Goal: Transaction & Acquisition: Purchase product/service

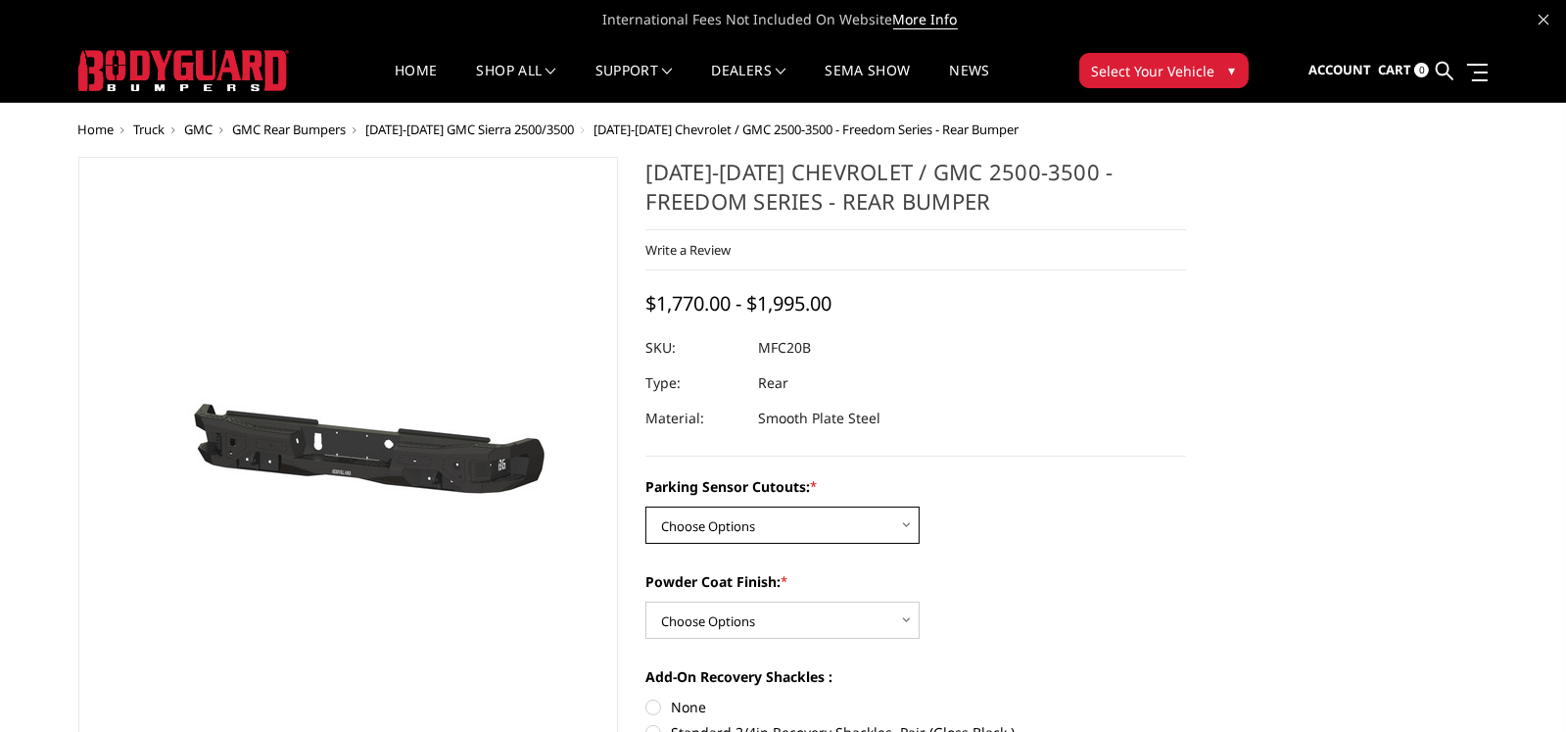
click at [850, 522] on select "Choose Options No - Without Parking Sensor Cutouts Yes - With Parking Sensor Cu…" at bounding box center [782, 524] width 274 height 37
select select "2869"
click at [645, 506] on select "Choose Options No - Without Parking Sensor Cutouts Yes - With Parking Sensor Cu…" at bounding box center [782, 524] width 274 height 37
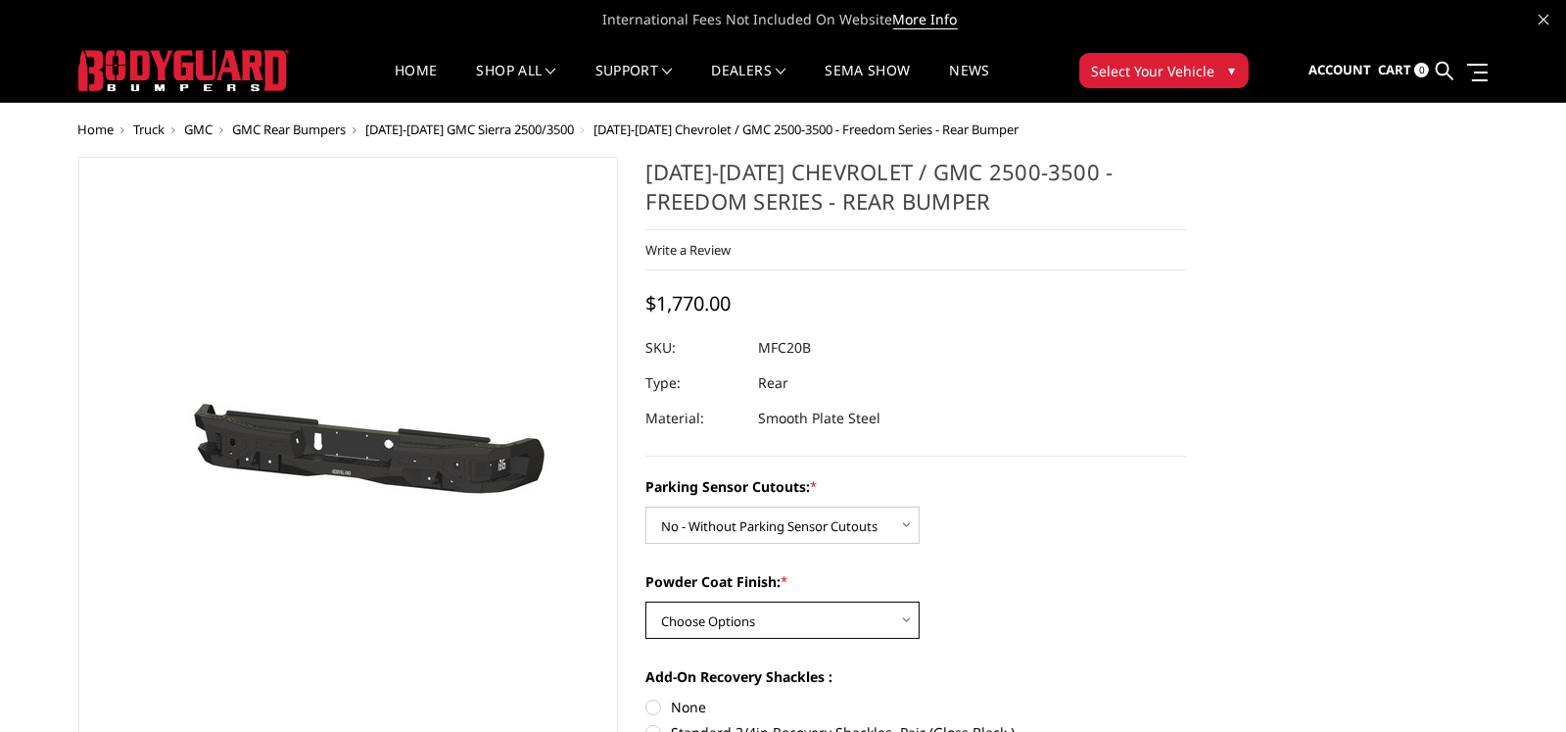
click at [879, 610] on select "Choose Options Bare Metal Texture Black Powder Coat" at bounding box center [782, 619] width 274 height 37
select select "2872"
click at [645, 601] on select "Choose Options Bare Metal Texture Black Powder Coat" at bounding box center [782, 619] width 274 height 37
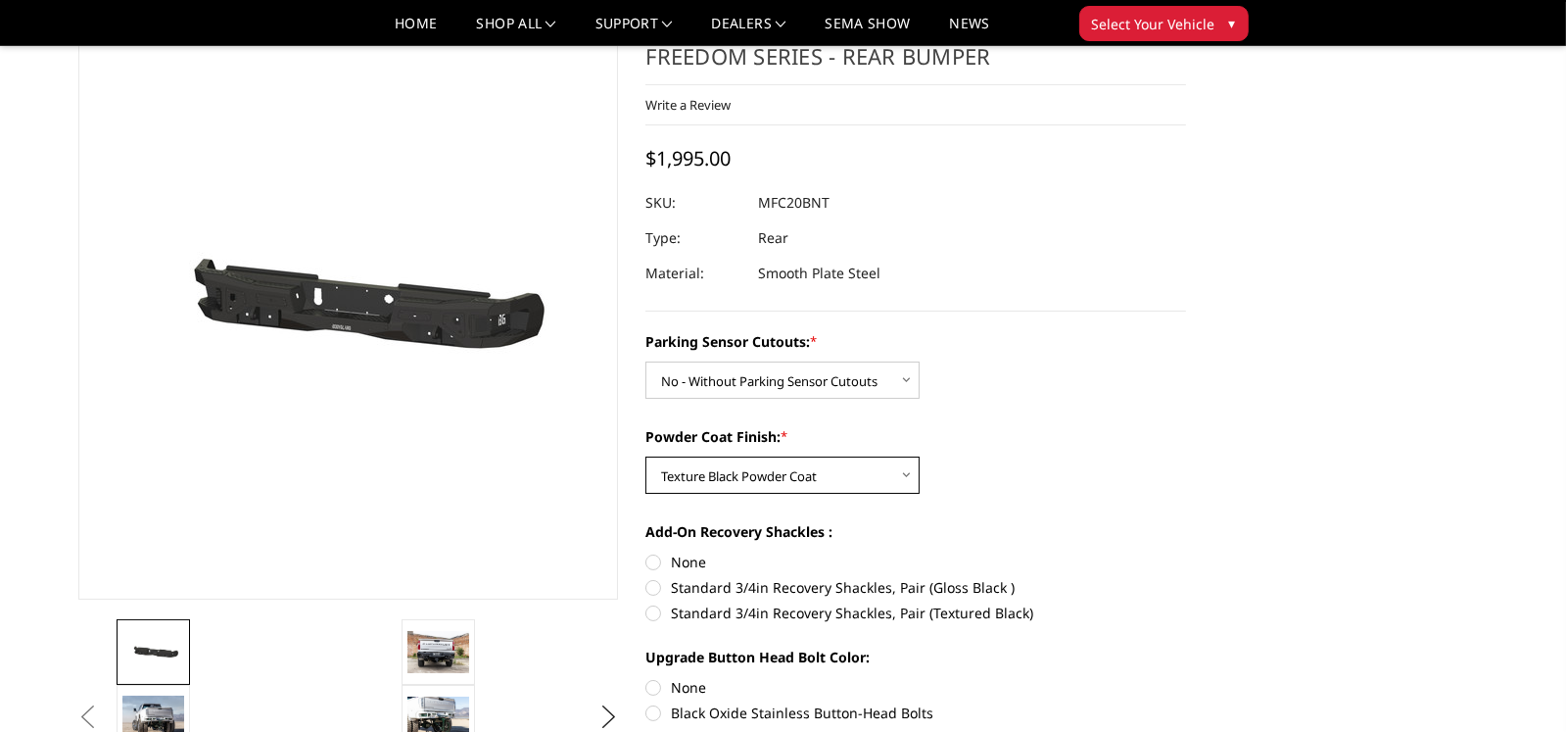
scroll to position [195, 0]
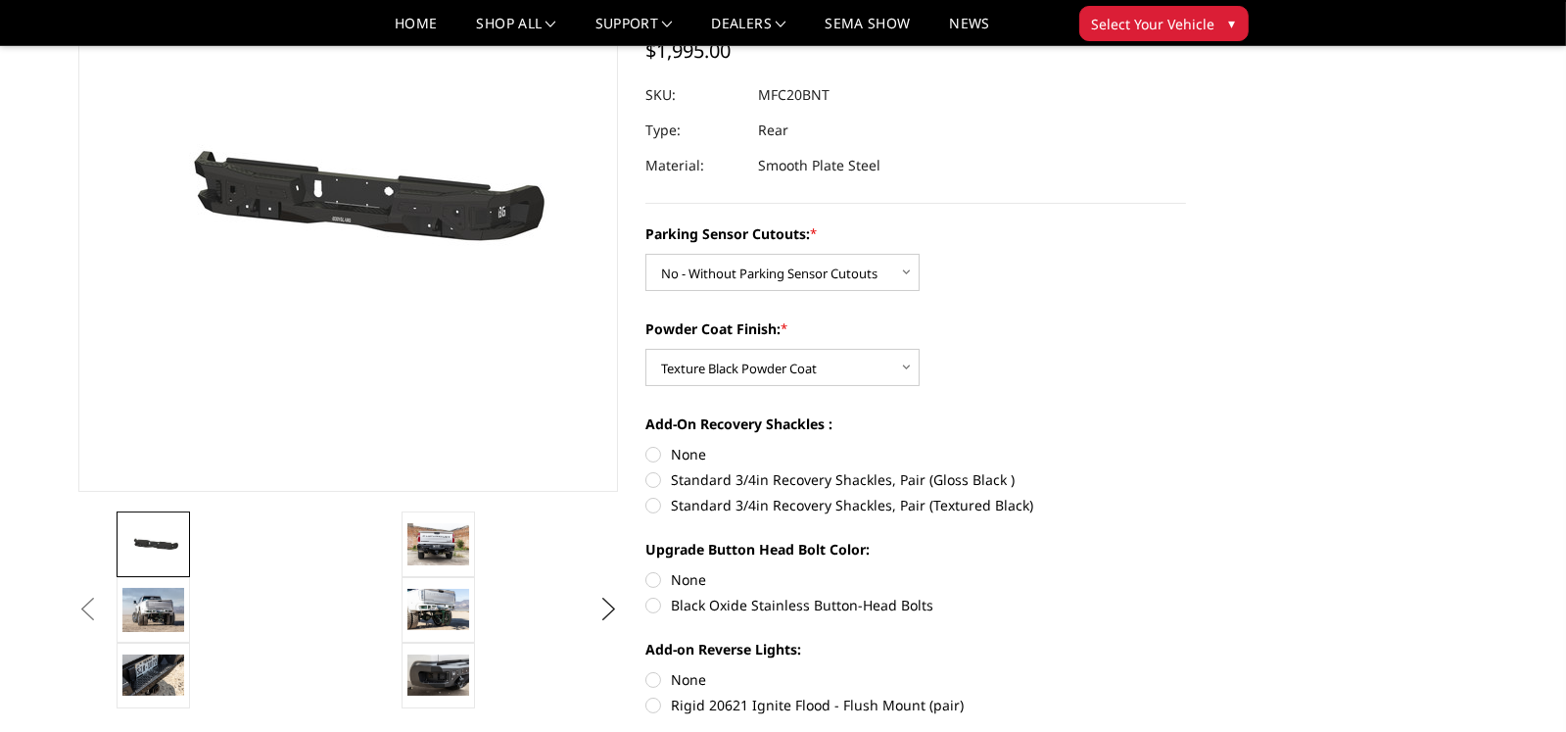
click at [654, 499] on label "Standard 3/4in Recovery Shackles, Pair (Textured Black)" at bounding box center [915, 505] width 541 height 21
click at [1186, 470] on input "Standard 3/4in Recovery Shackles, Pair (Textured Black)" at bounding box center [1186, 469] width 1 height 1
radio input "true"
click at [654, 499] on label "Standard 3/4in Recovery Shackles, Pair (Textured Black)" at bounding box center [915, 505] width 541 height 21
click at [1186, 470] on input "Standard 3/4in Recovery Shackles, Pair (Textured Black)" at bounding box center [1186, 469] width 1 height 1
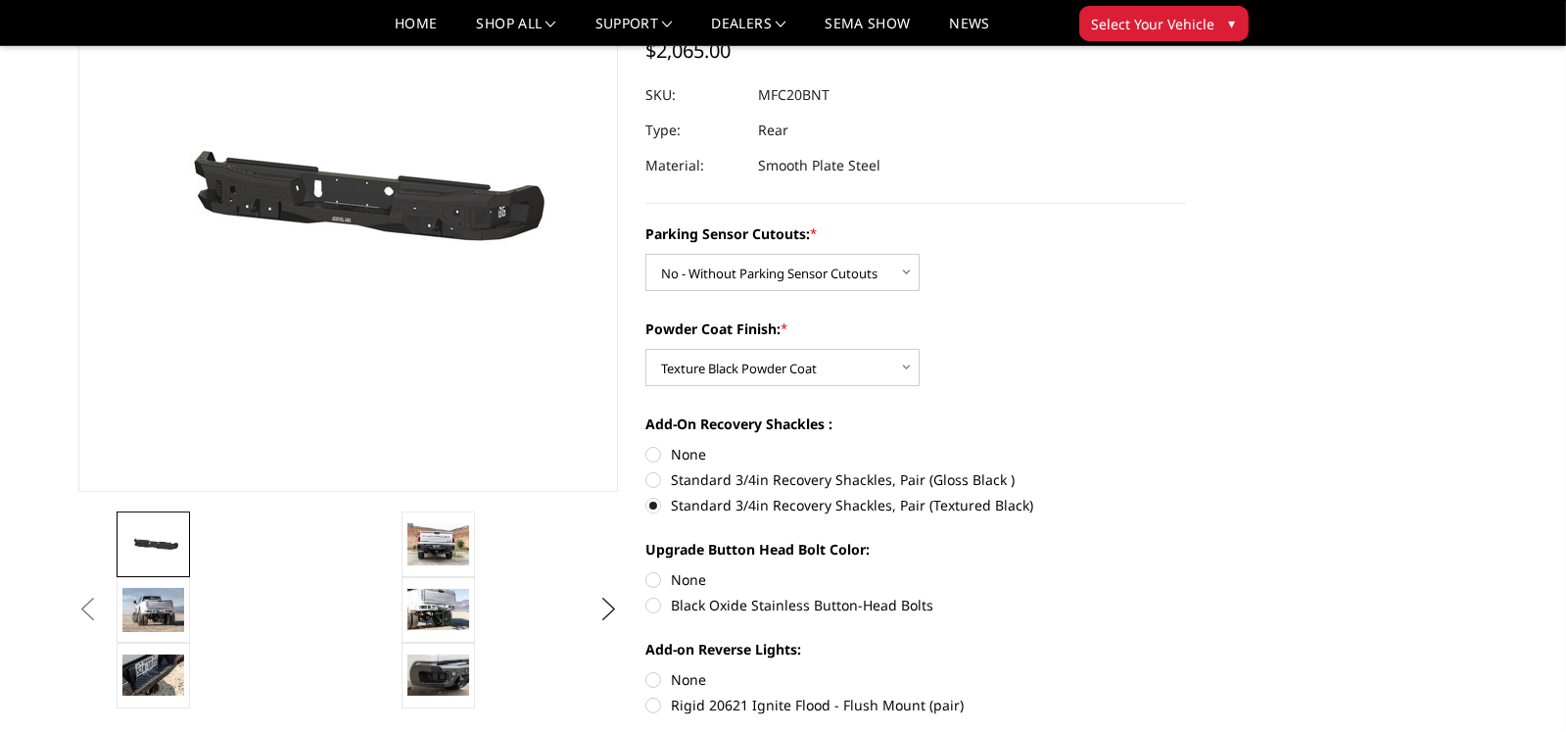
click at [654, 499] on label "Standard 3/4in Recovery Shackles, Pair (Textured Black)" at bounding box center [915, 505] width 541 height 21
click at [1186, 470] on input "Standard 3/4in Recovery Shackles, Pair (Textured Black)" at bounding box center [1186, 469] width 1 height 1
click at [658, 453] on label "None" at bounding box center [915, 454] width 541 height 21
click at [646, 445] on input "None" at bounding box center [645, 444] width 1 height 1
radio input "true"
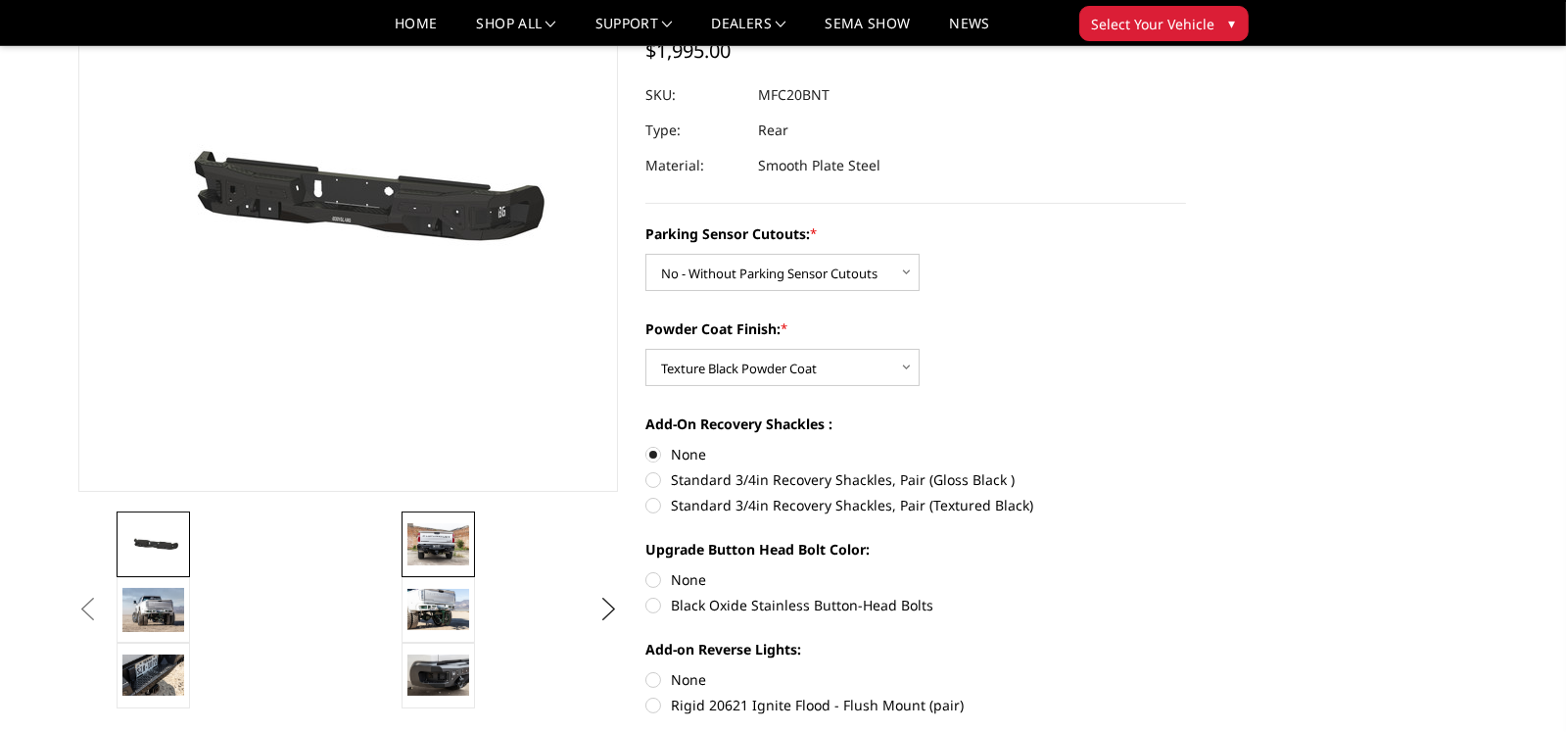
click at [438, 546] on img at bounding box center [438, 543] width 62 height 41
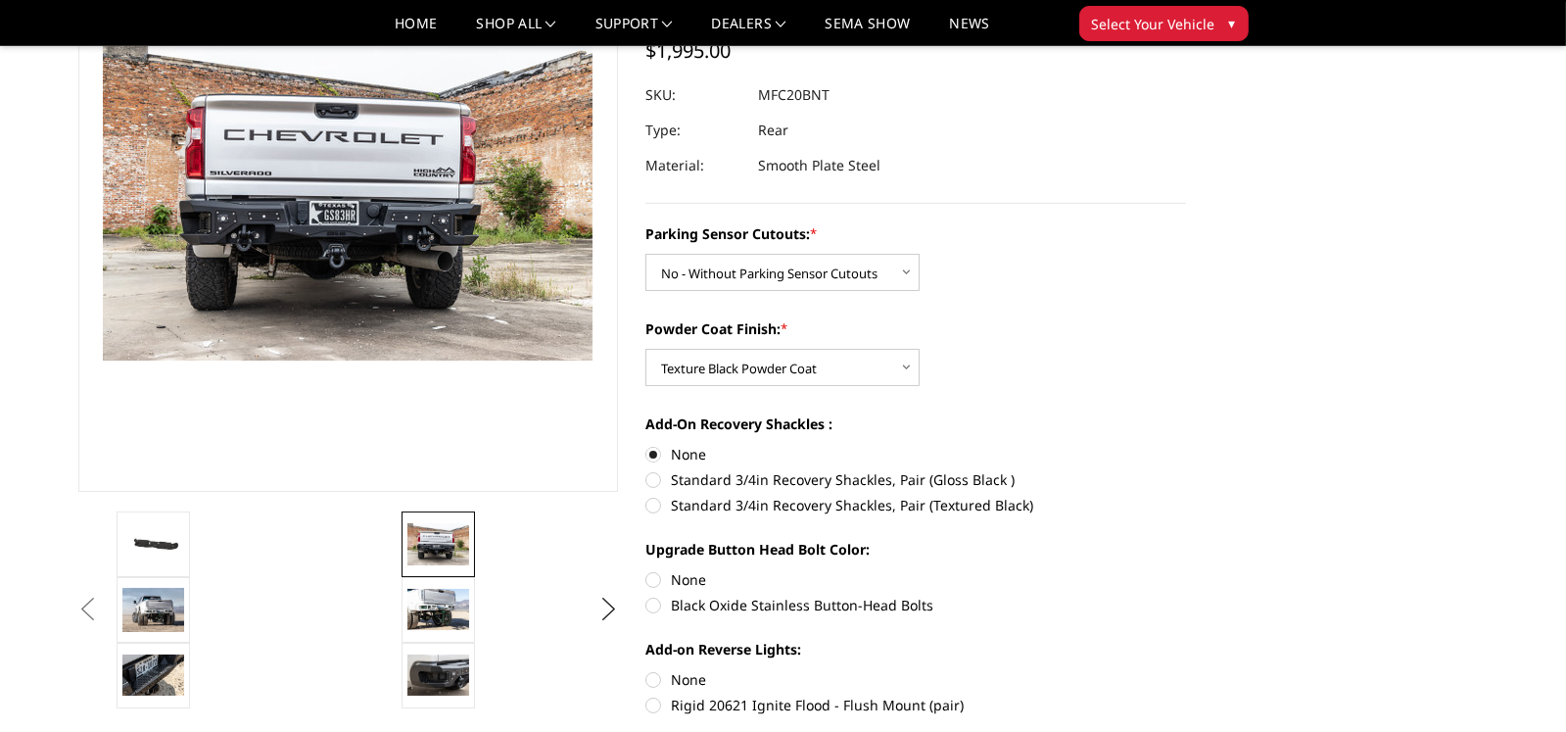
scroll to position [149, 0]
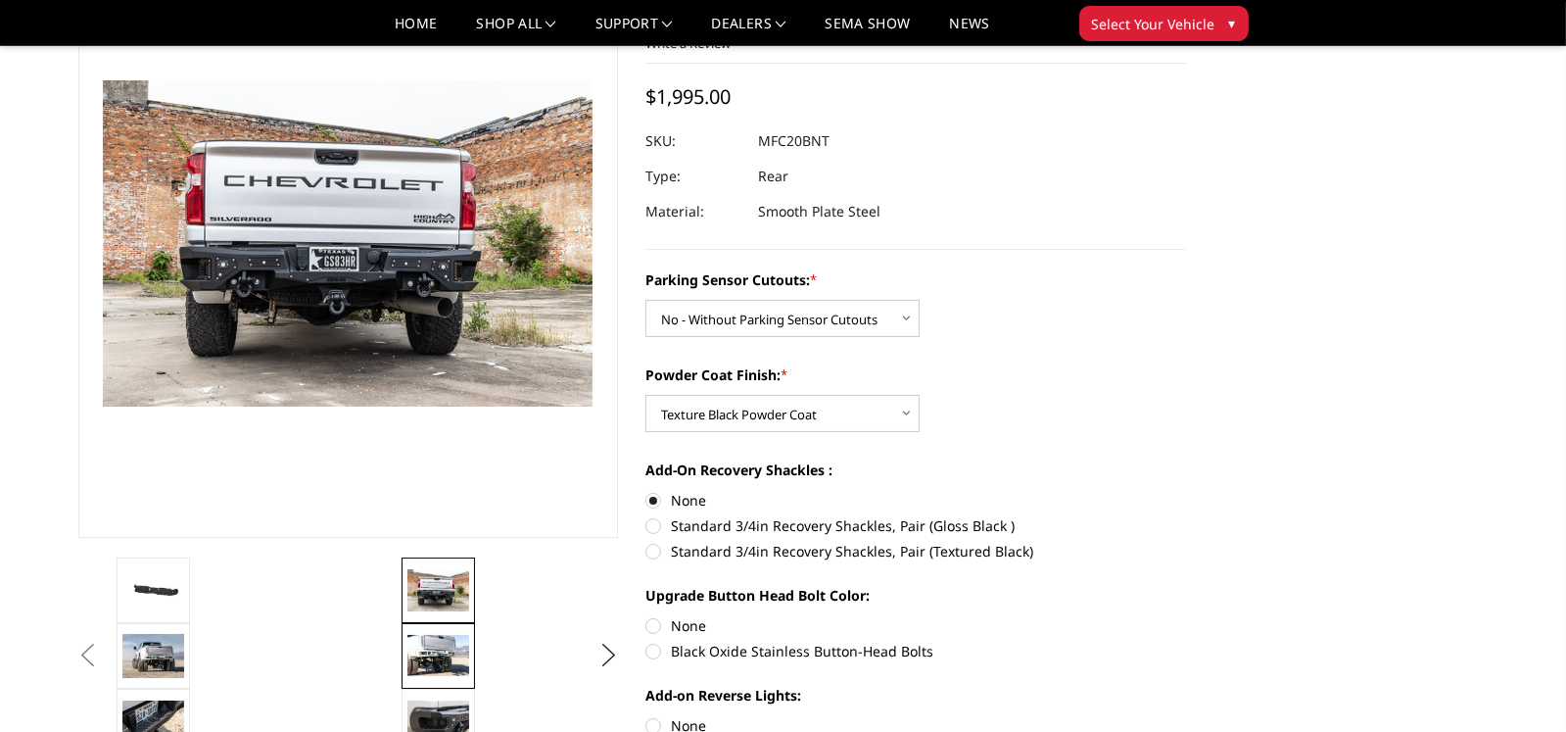
click at [430, 644] on img at bounding box center [438, 655] width 62 height 41
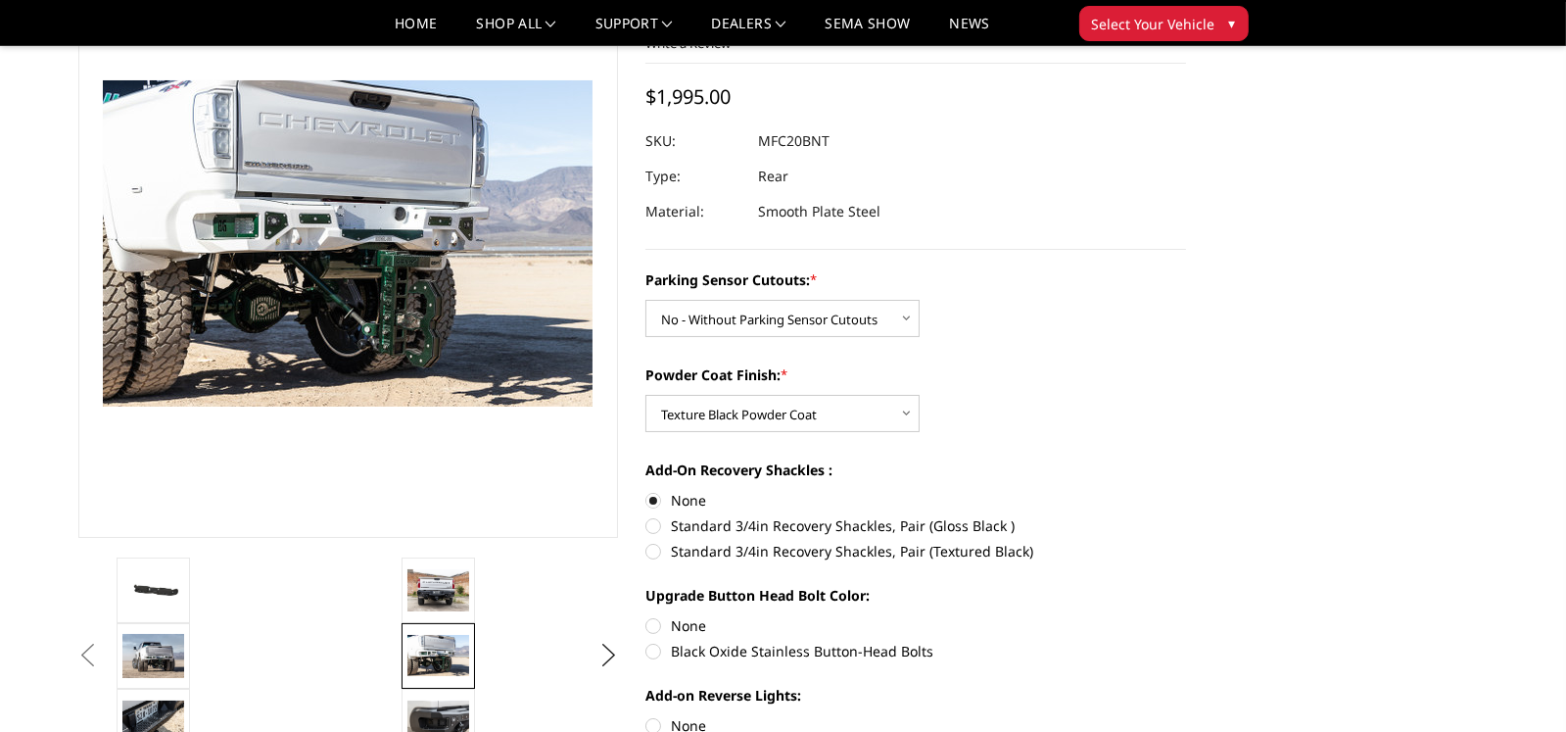
click at [103, 652] on button "Previous" at bounding box center [87, 655] width 29 height 29
